Goal: Transaction & Acquisition: Subscribe to service/newsletter

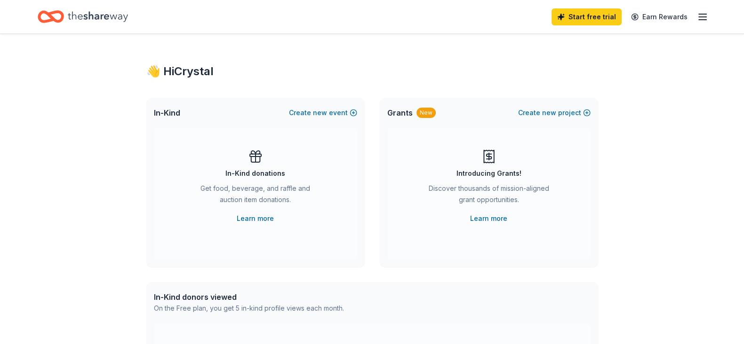
click at [258, 162] on icon at bounding box center [255, 160] width 9 height 6
click at [252, 220] on link "Learn more" at bounding box center [255, 218] width 37 height 11
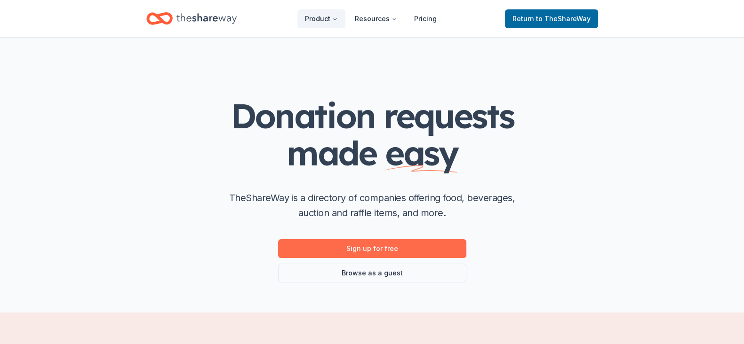
click at [370, 251] on link "Sign up for free" at bounding box center [372, 248] width 188 height 19
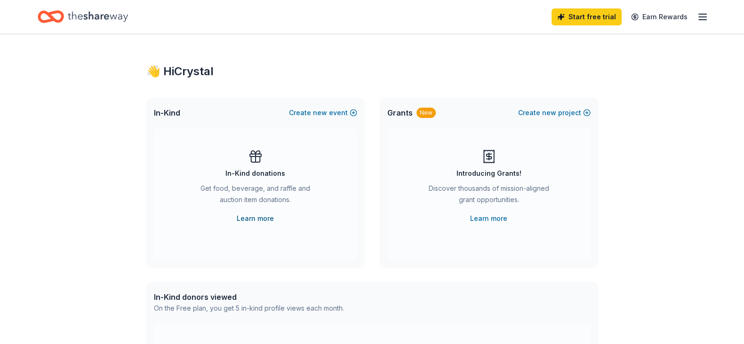
click at [270, 214] on link "Learn more" at bounding box center [255, 218] width 37 height 11
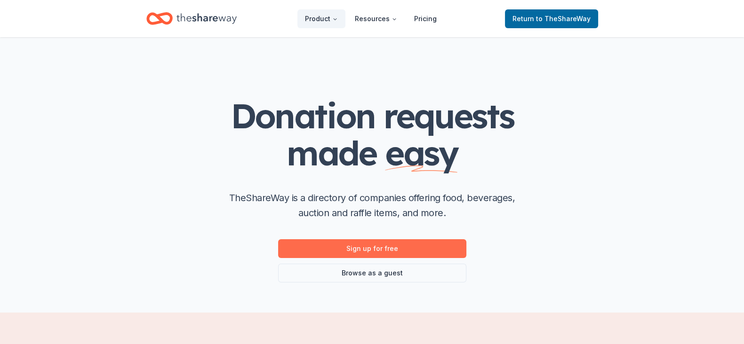
click at [366, 256] on link "Sign up for free" at bounding box center [372, 248] width 188 height 19
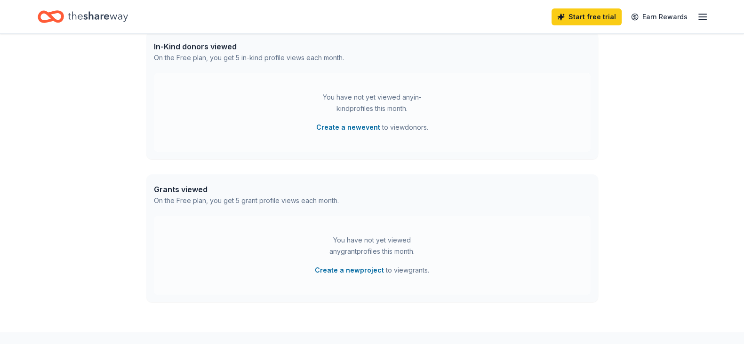
scroll to position [306, 0]
